Goal: Find contact information: Find contact information

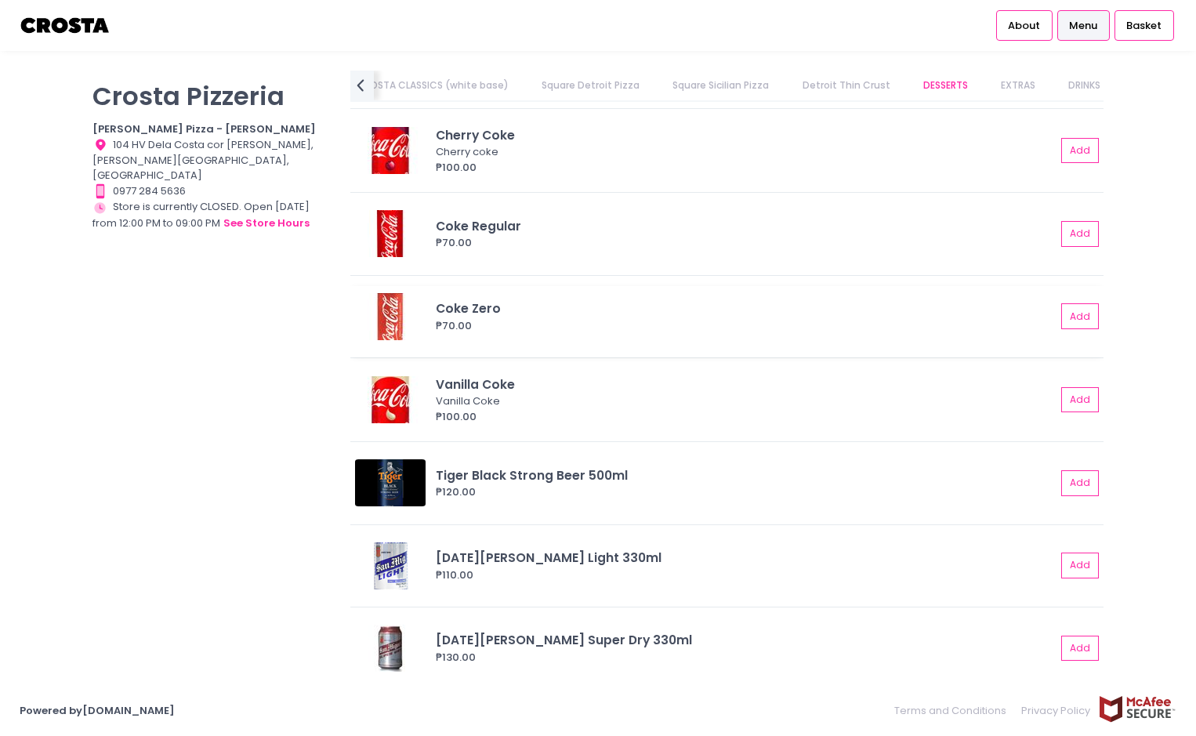
scroll to position [3831, 0]
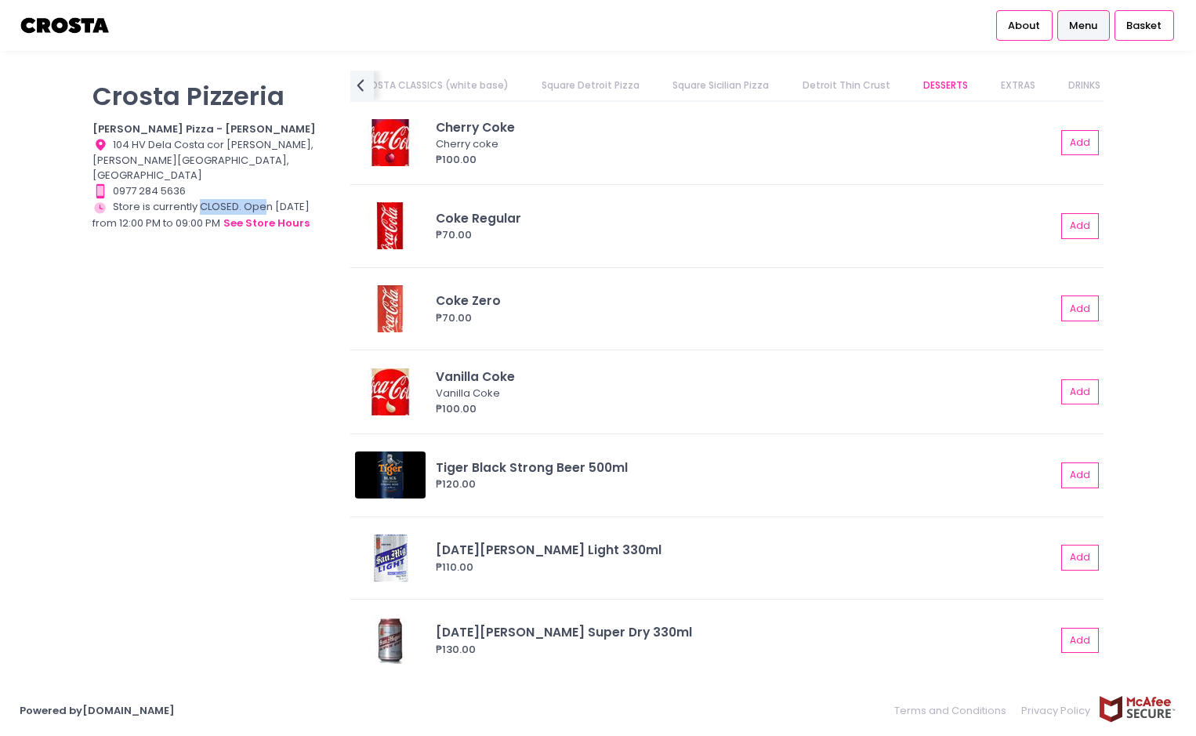
drag, startPoint x: 267, startPoint y: 190, endPoint x: 201, endPoint y: 194, distance: 66.0
click at [201, 199] on div "Store Hours Created with Sketch. Store is currently CLOSED. Open [DATE] from 12…" at bounding box center [211, 215] width 238 height 33
click at [165, 183] on div "Contact Number Created with Sketch. 0977 284 5636" at bounding box center [211, 191] width 238 height 16
